Goal: Find specific page/section: Find specific page/section

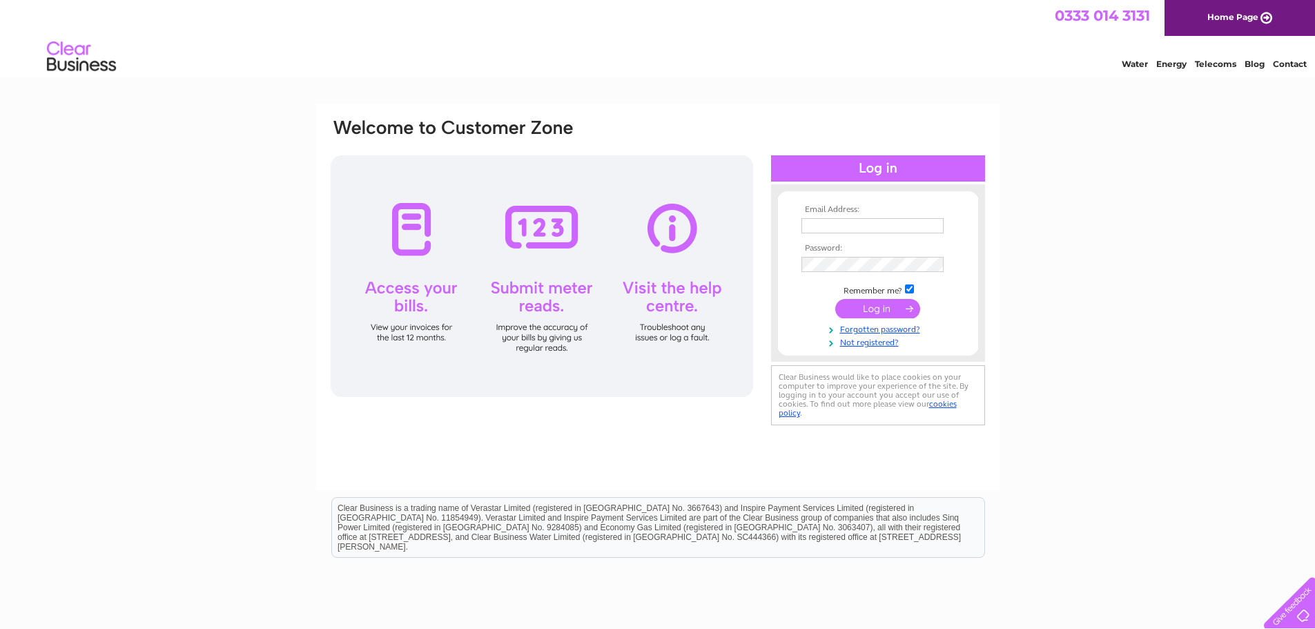
type input "tony@iset-uk.co.uk"
click at [875, 306] on input "submit" at bounding box center [877, 308] width 85 height 19
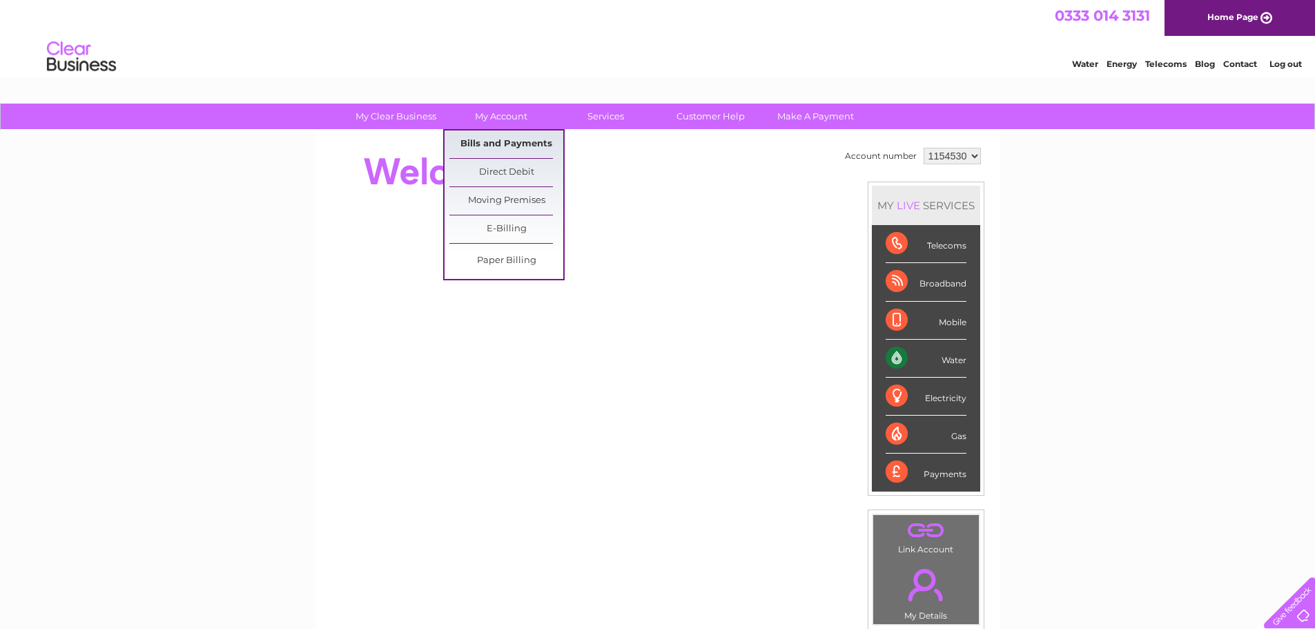
click at [480, 142] on link "Bills and Payments" at bounding box center [506, 144] width 114 height 28
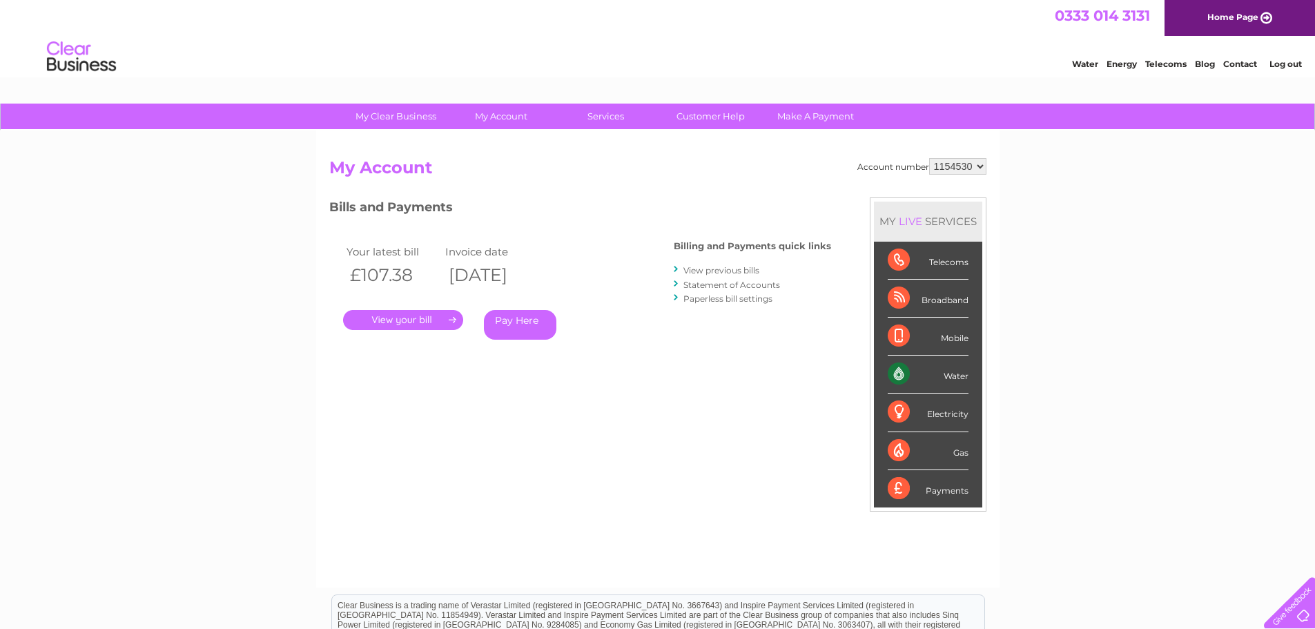
click at [413, 317] on link "." at bounding box center [403, 320] width 120 height 20
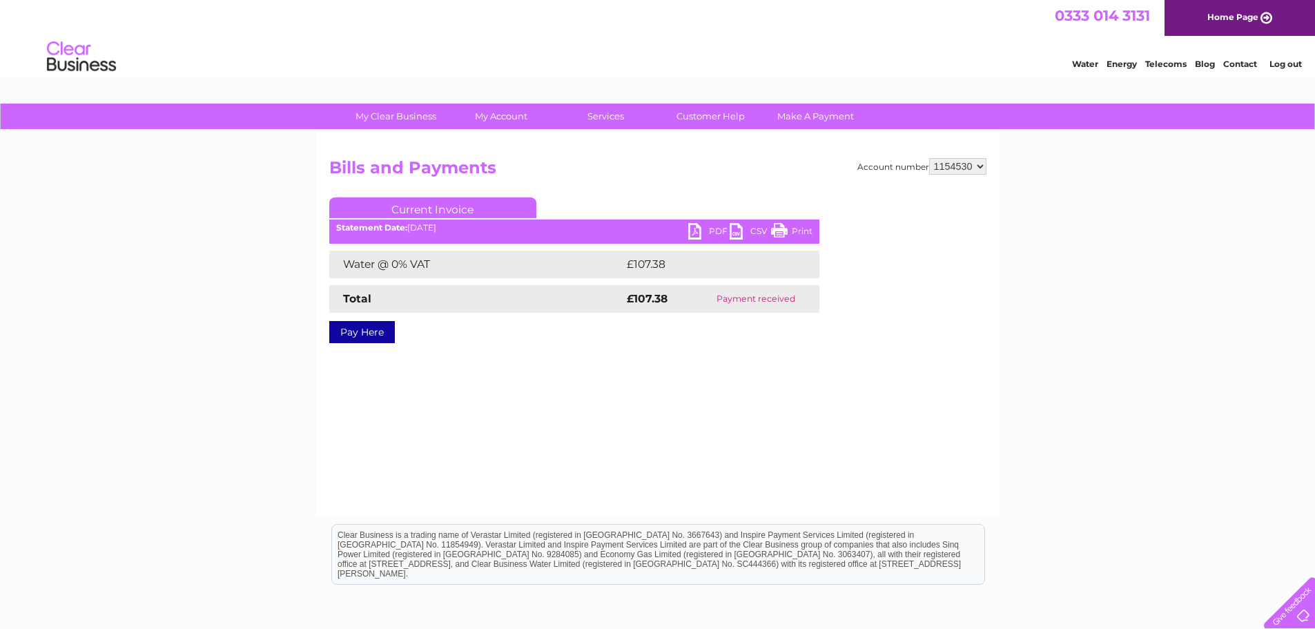
click at [707, 231] on link "PDF" at bounding box center [708, 233] width 41 height 20
